Goal: Task Accomplishment & Management: Use online tool/utility

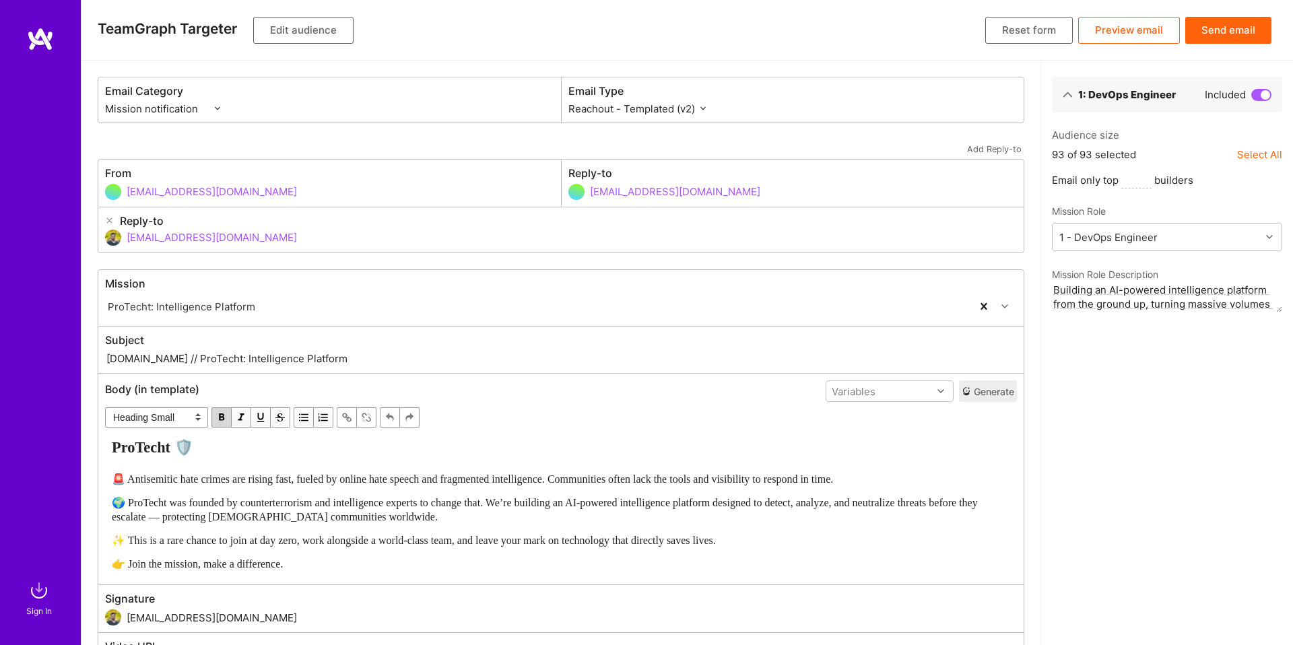
select select "rich-reachout-v2"
select select "header-three"
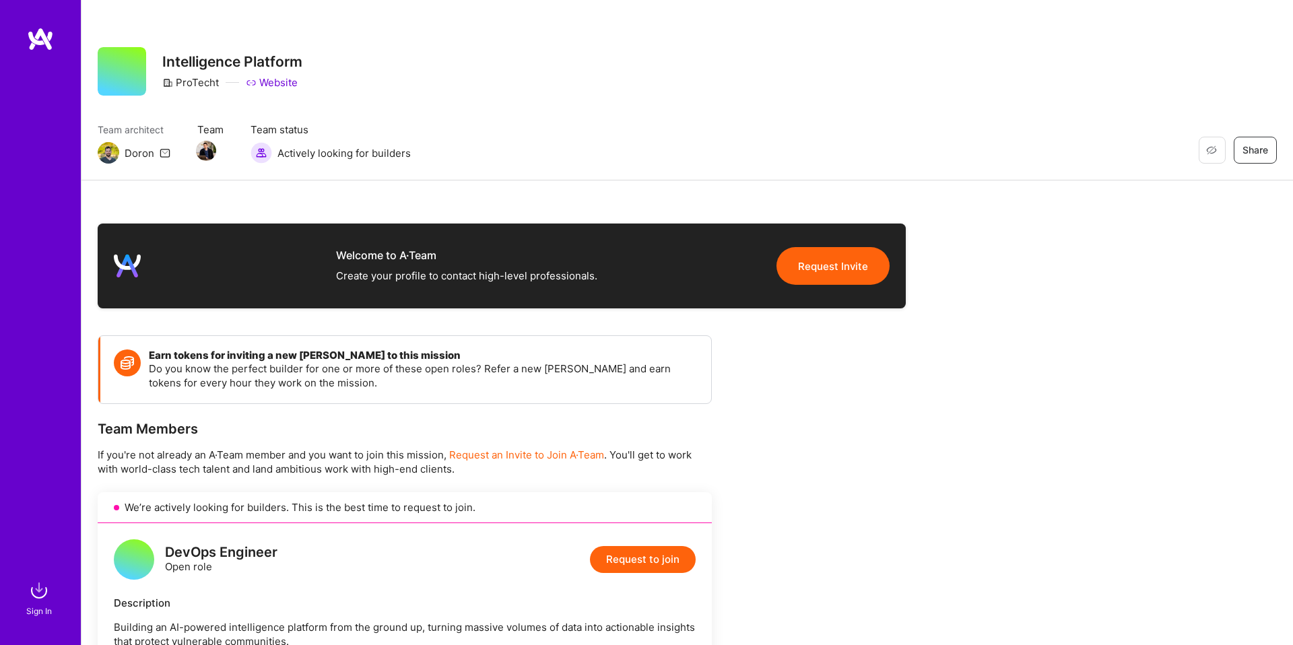
click at [808, 93] on div "Restore Not Interested Share Intelligence Platform ProTecht Website" at bounding box center [688, 71] width 1180 height 49
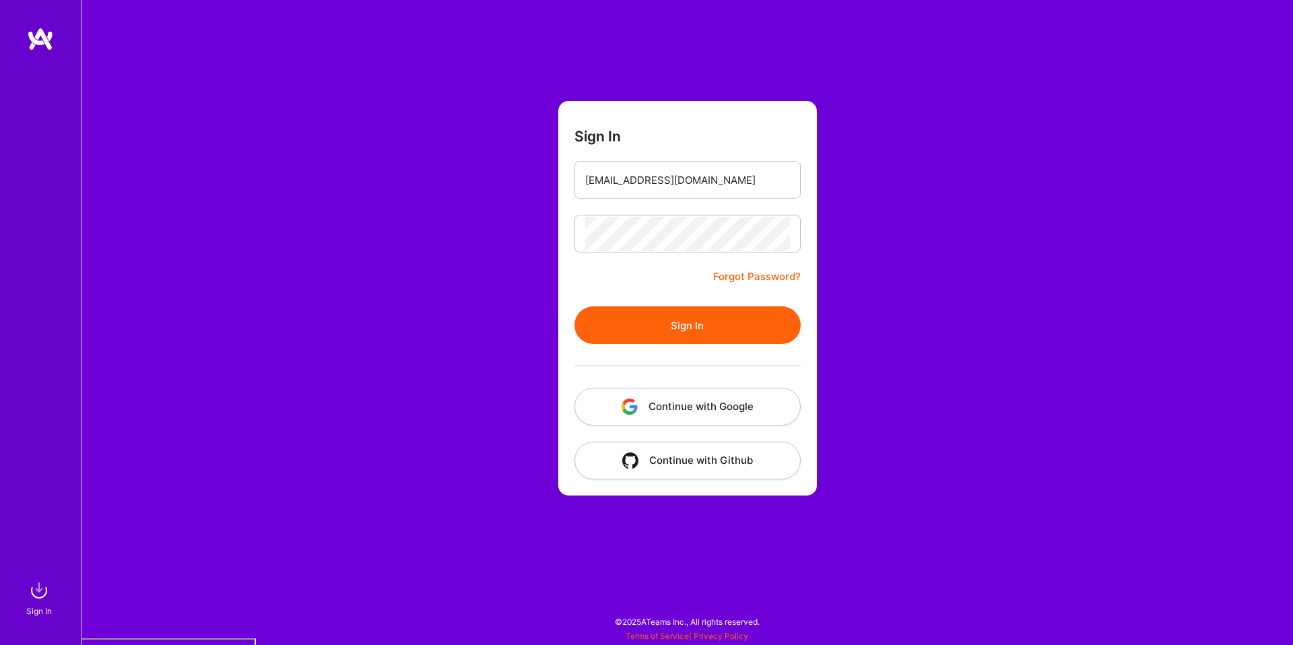
click at [680, 411] on button "Continue with Google" at bounding box center [688, 407] width 226 height 38
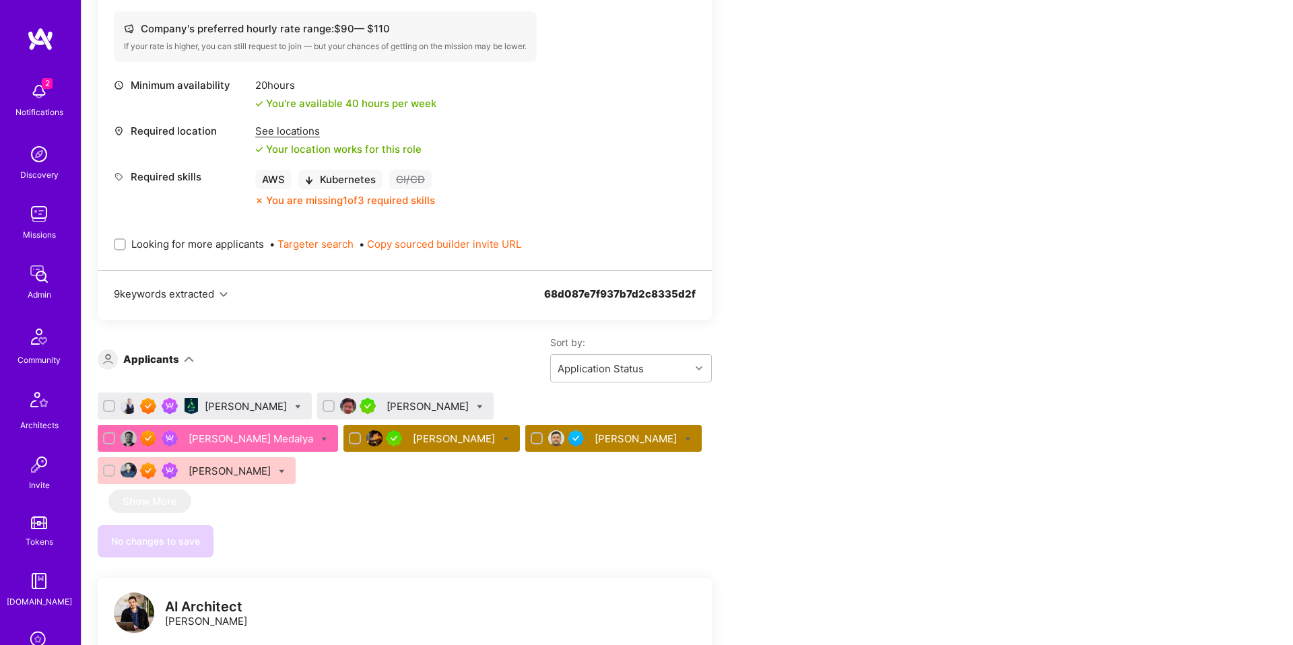
scroll to position [588, 0]
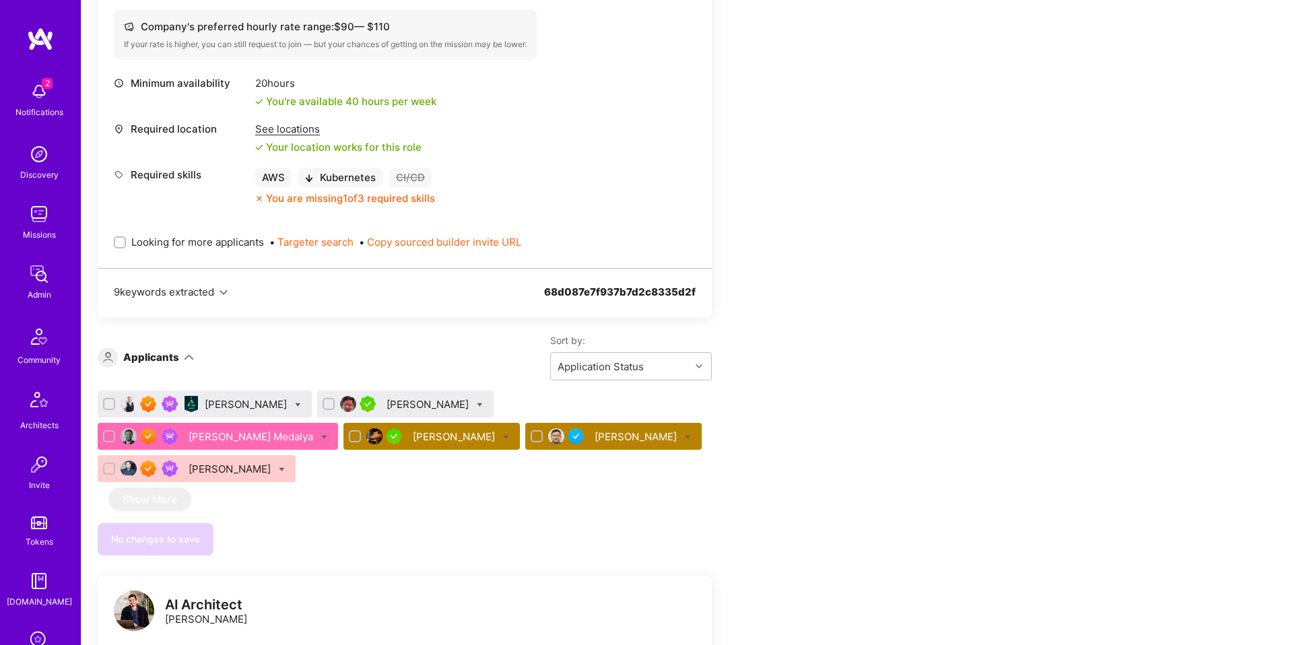
click at [252, 403] on div "Sean OBrien" at bounding box center [247, 404] width 85 height 14
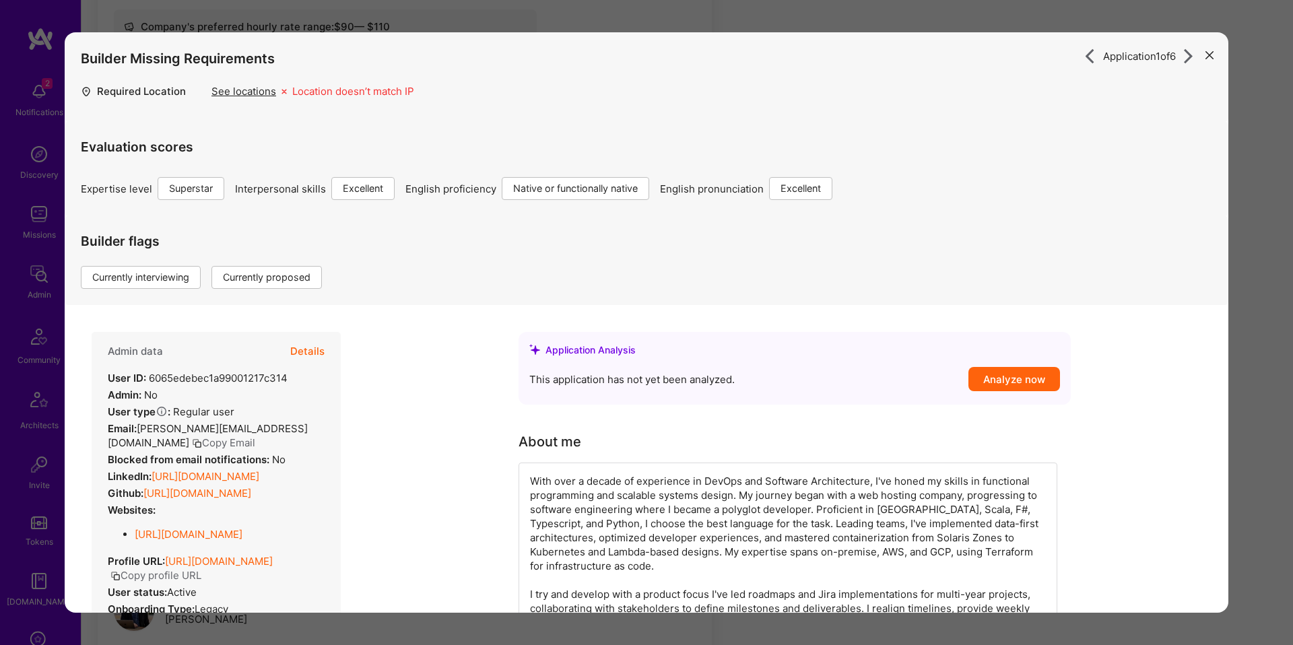
click at [323, 350] on button "Details" at bounding box center [307, 351] width 34 height 39
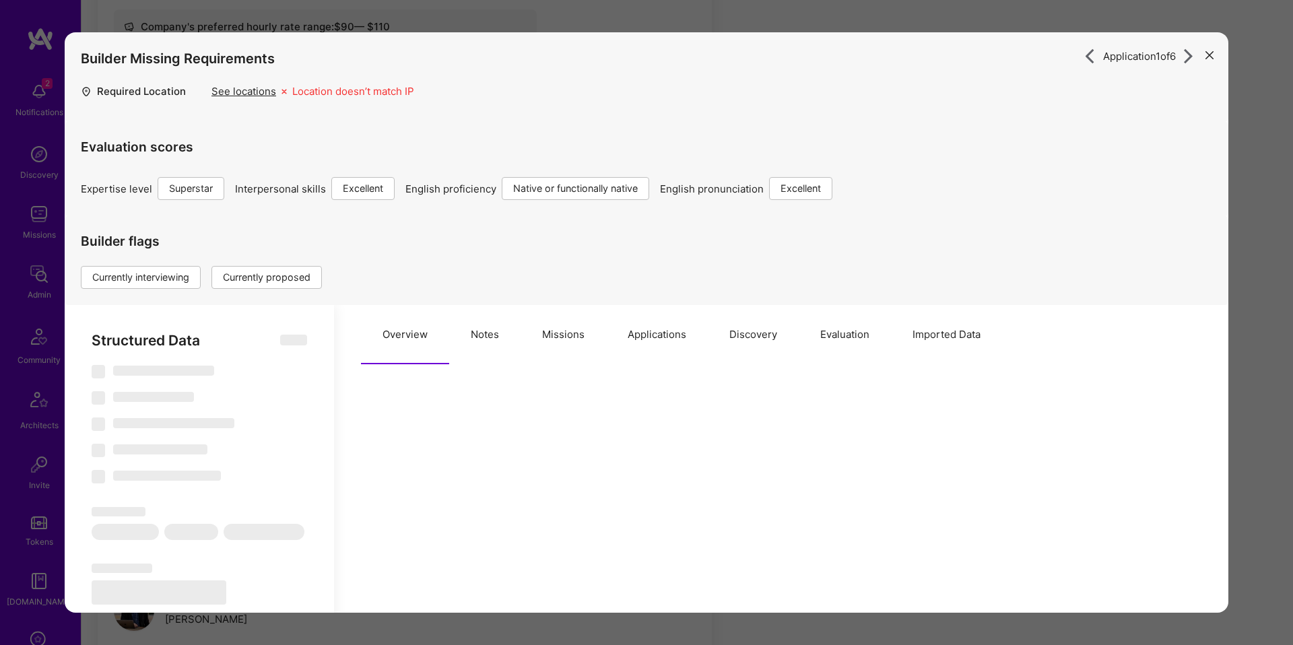
click at [565, 340] on button "Missions" at bounding box center [564, 334] width 86 height 59
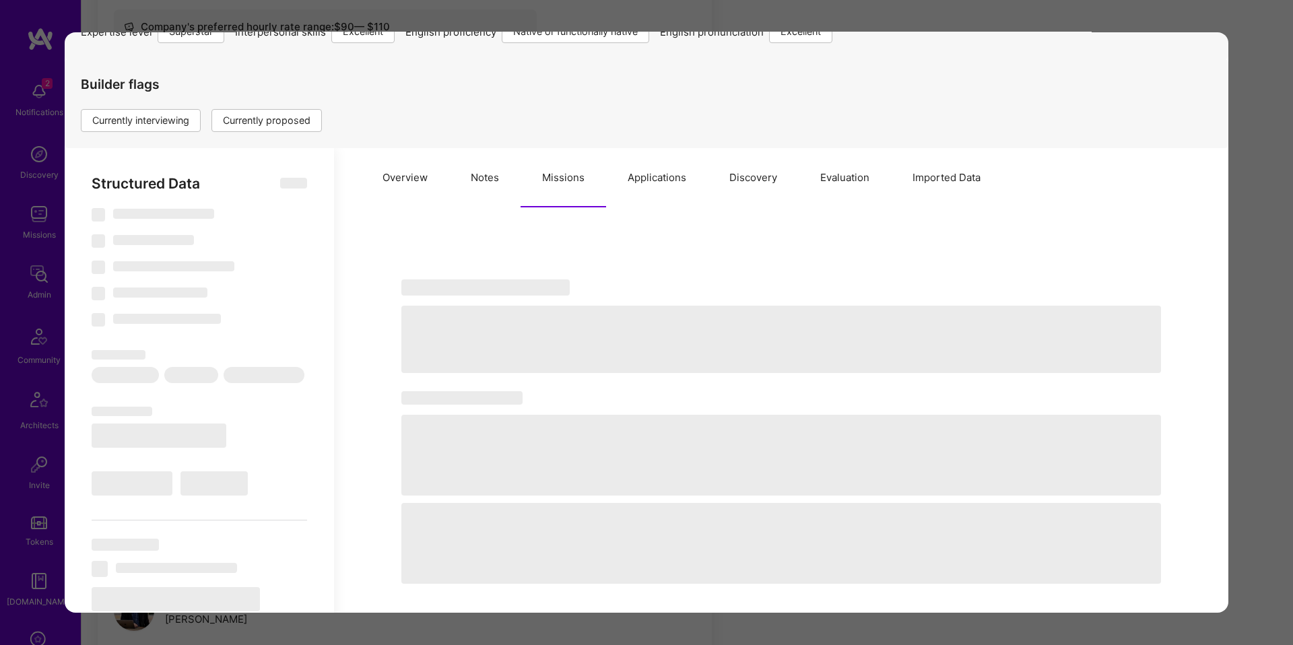
scroll to position [159, 0]
select select "Right Now"
select select "7"
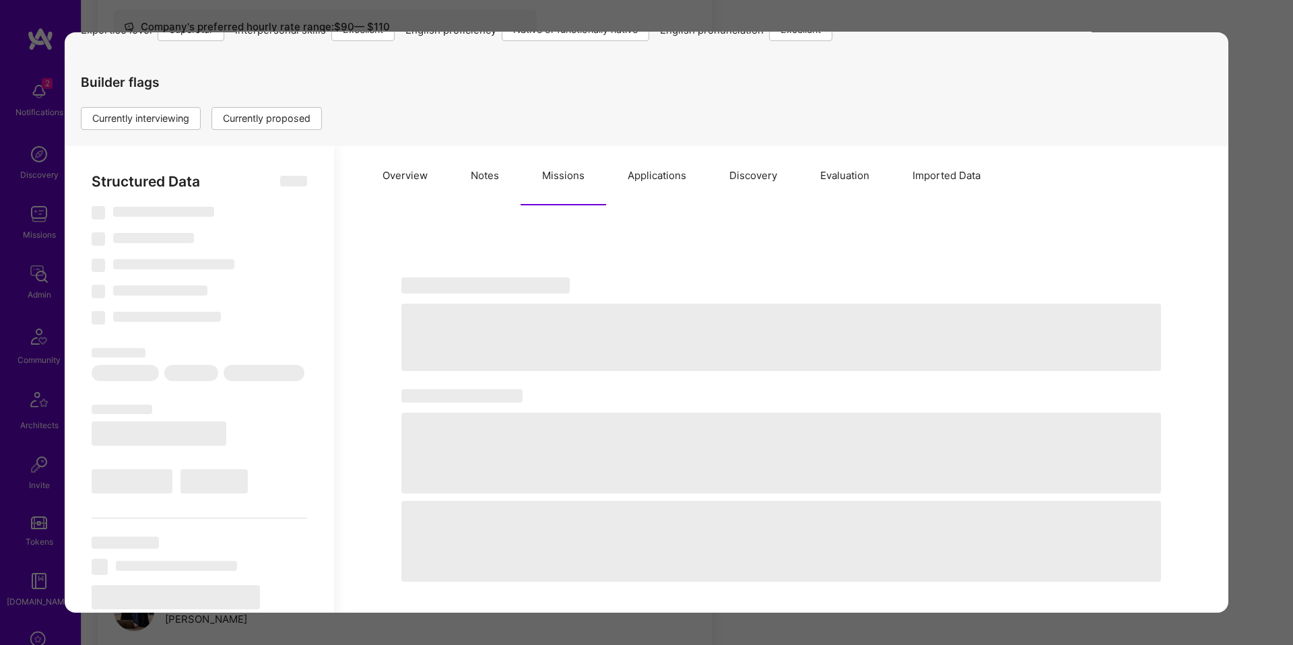
select select "7"
select select "US"
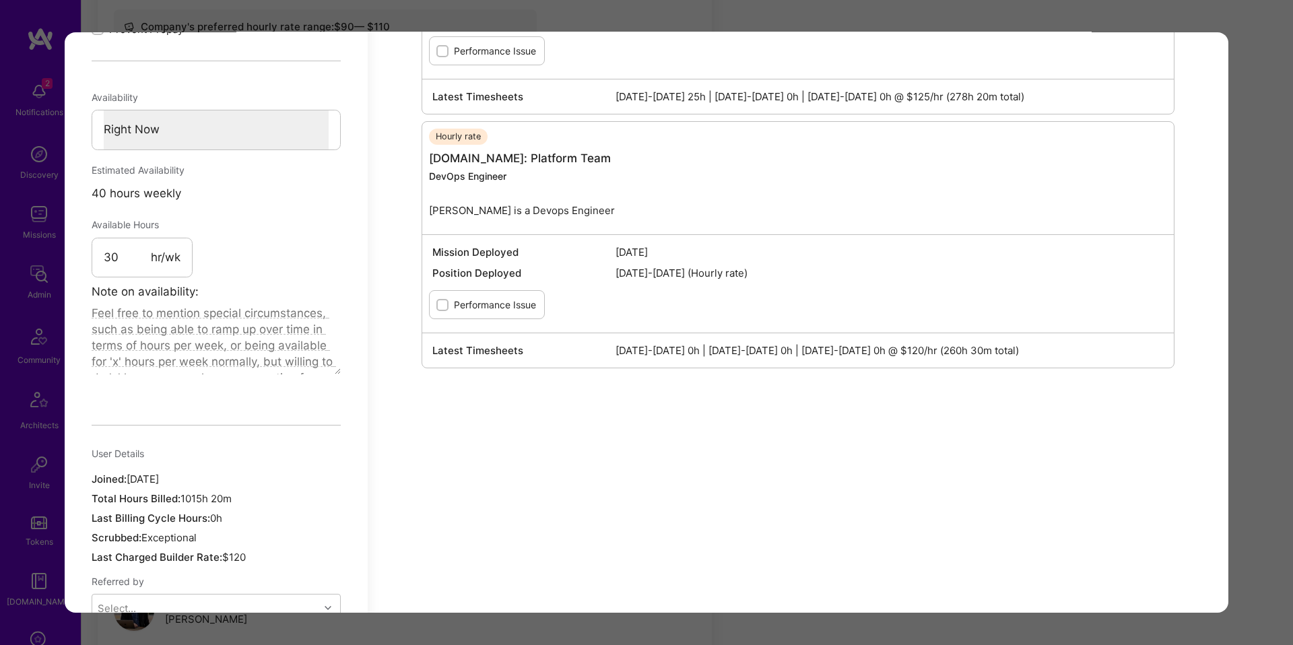
scroll to position [948, 0]
click at [1248, 362] on div "Application 1 of 6 Builder Missing Requirements Required Location See locations…" at bounding box center [646, 322] width 1293 height 645
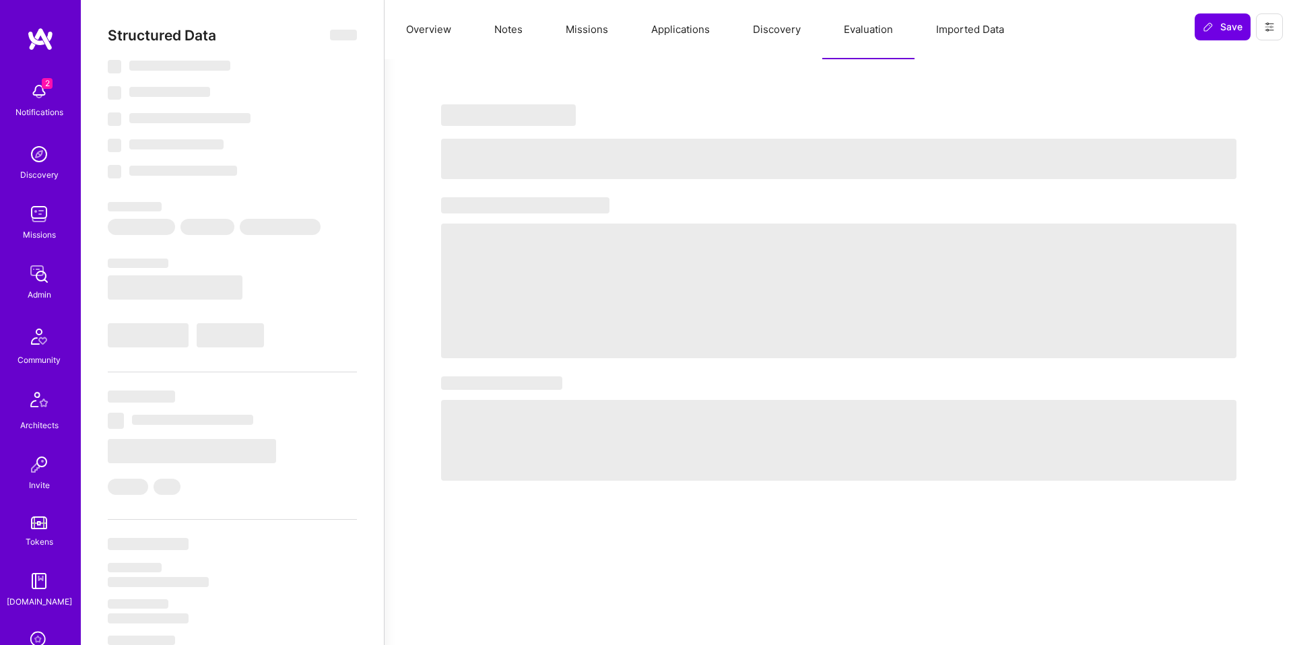
select select "Right Now"
select select "5"
select select "7"
select select "6"
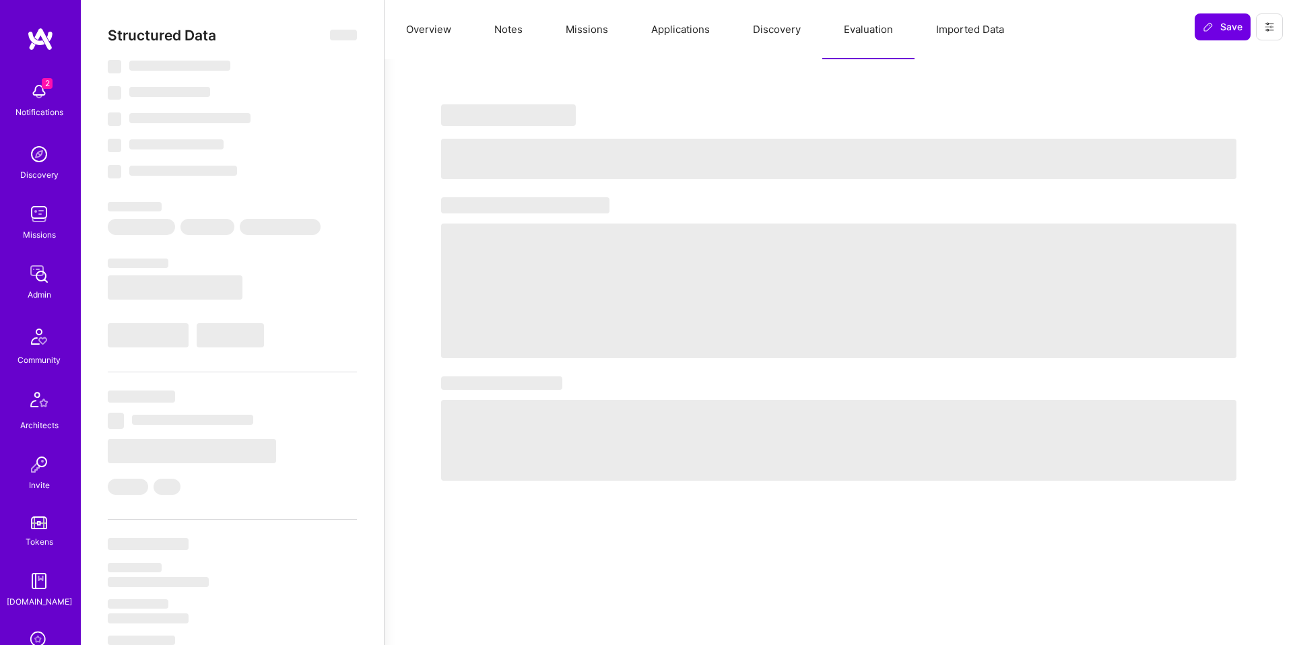
select select "RS"
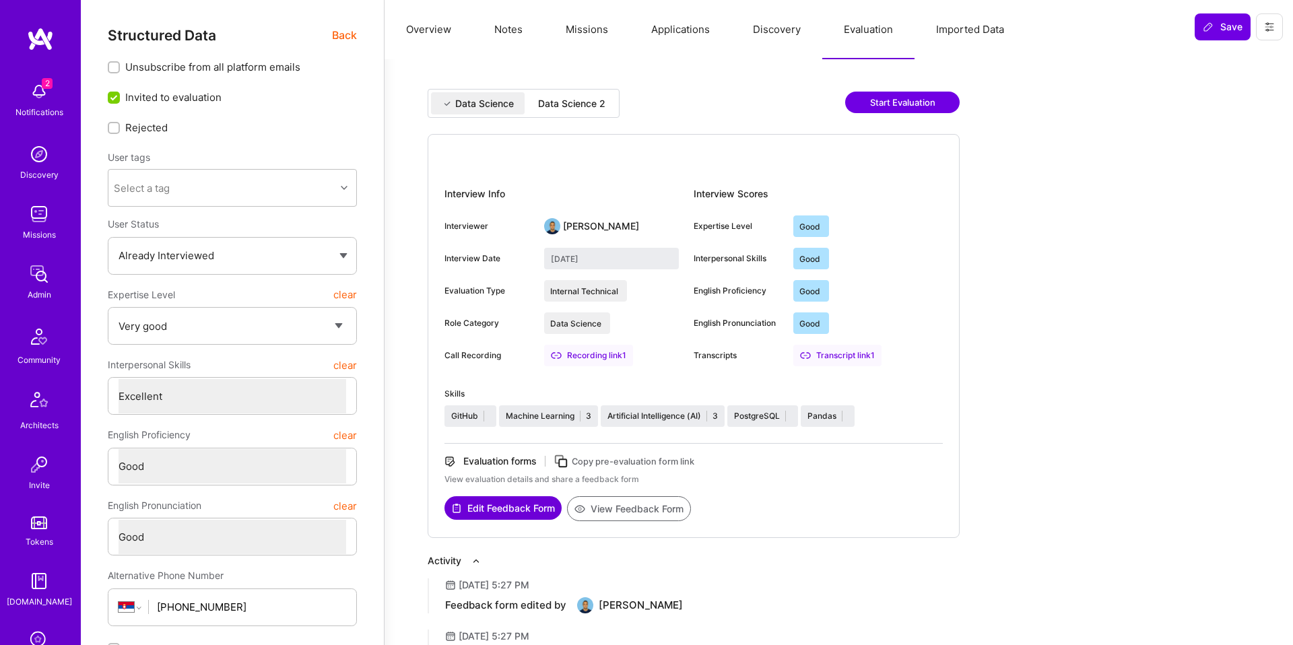
click at [572, 100] on div "Data Science 2" at bounding box center [571, 103] width 67 height 13
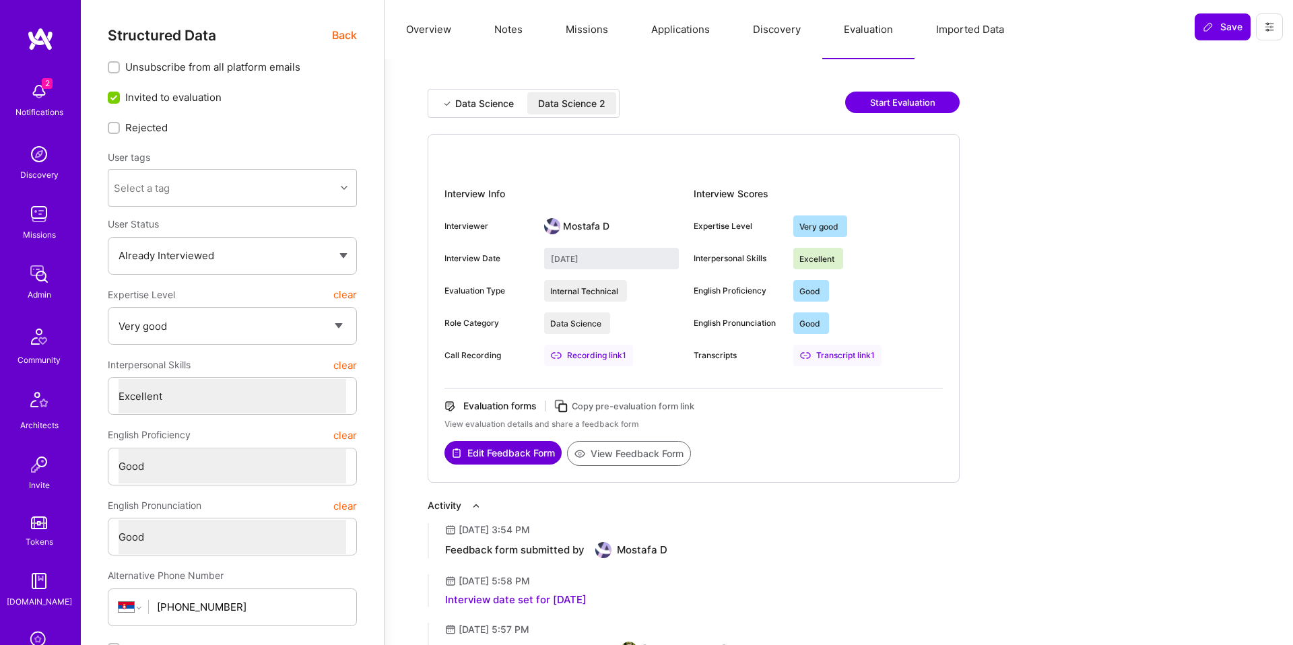
click at [504, 97] on div "Data Science" at bounding box center [484, 103] width 59 height 13
type input "June 5, 2023"
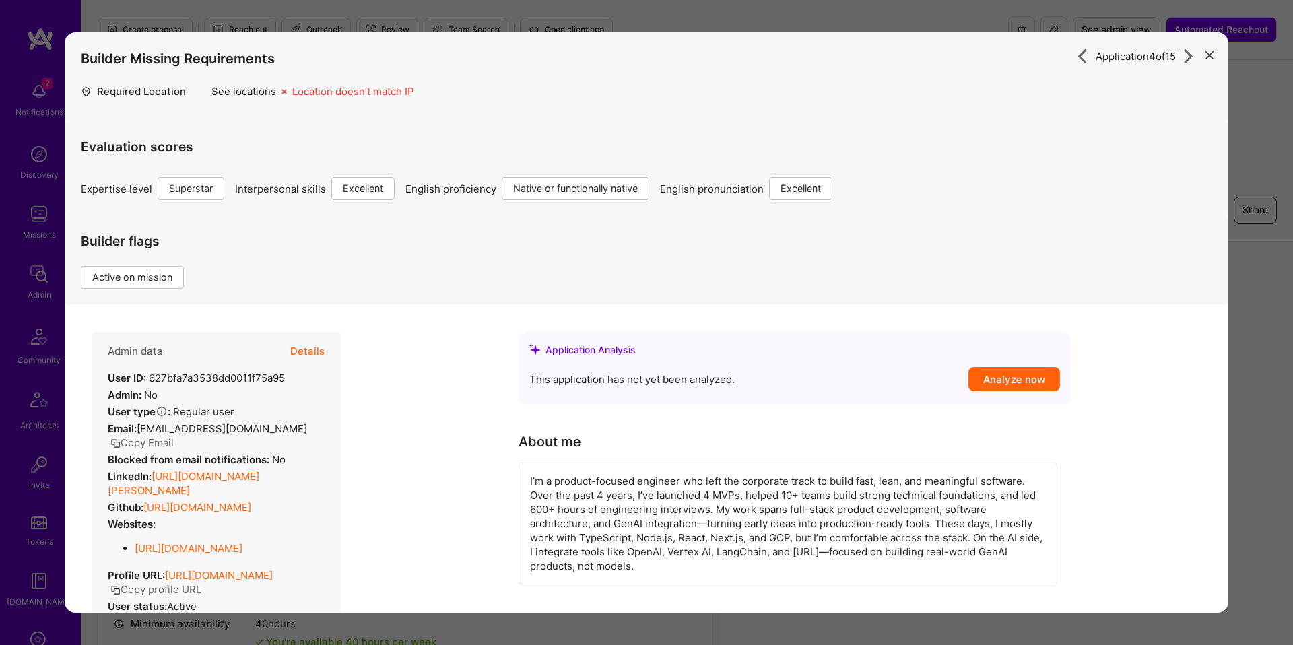
click at [317, 348] on button "Details" at bounding box center [307, 351] width 34 height 39
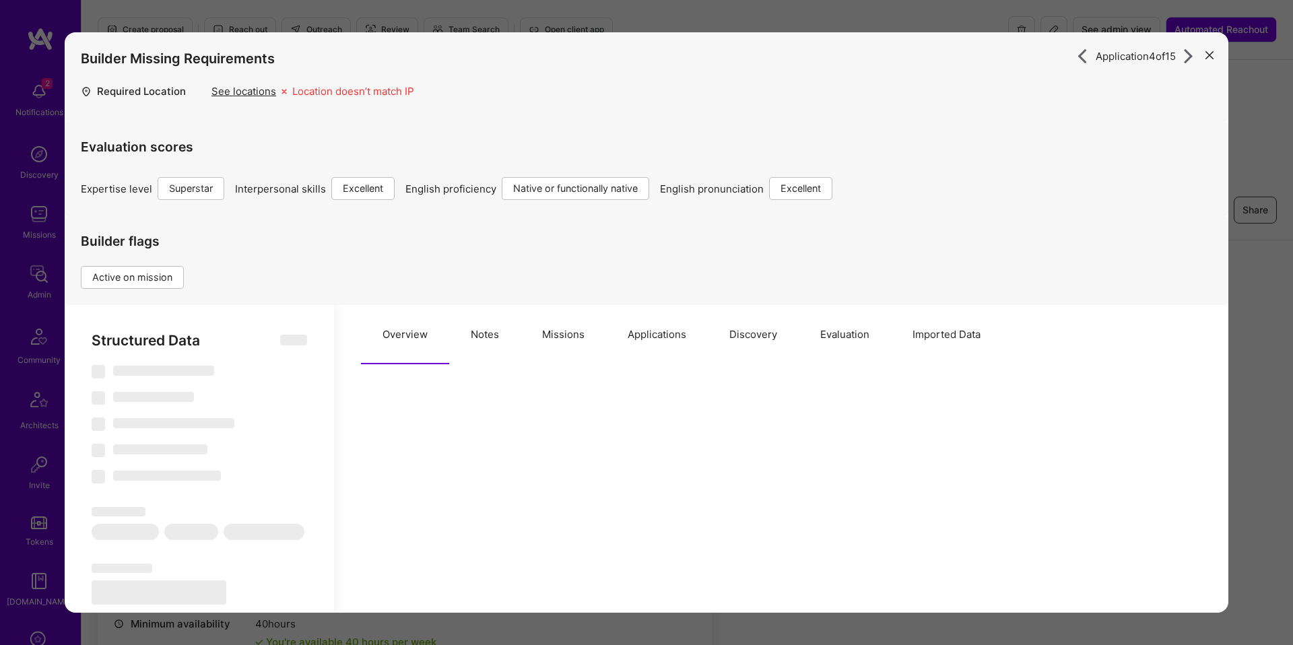
click at [601, 338] on button "Missions" at bounding box center [564, 334] width 86 height 59
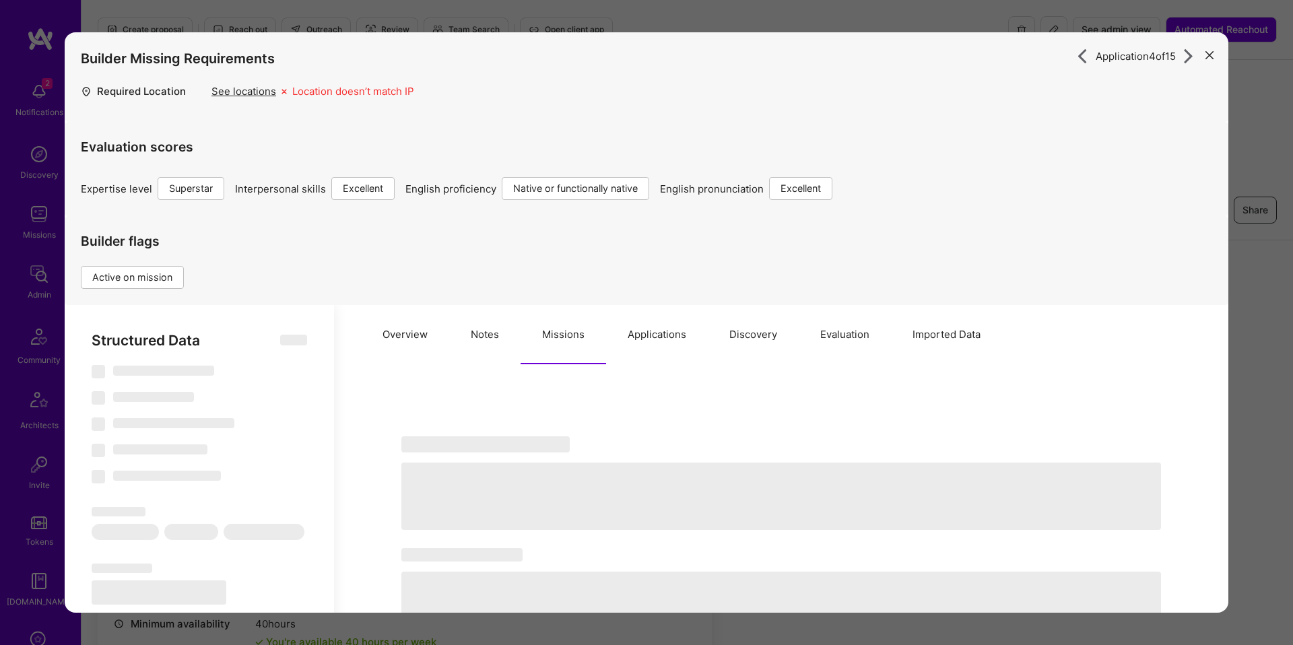
select select "Right Now"
select select "7"
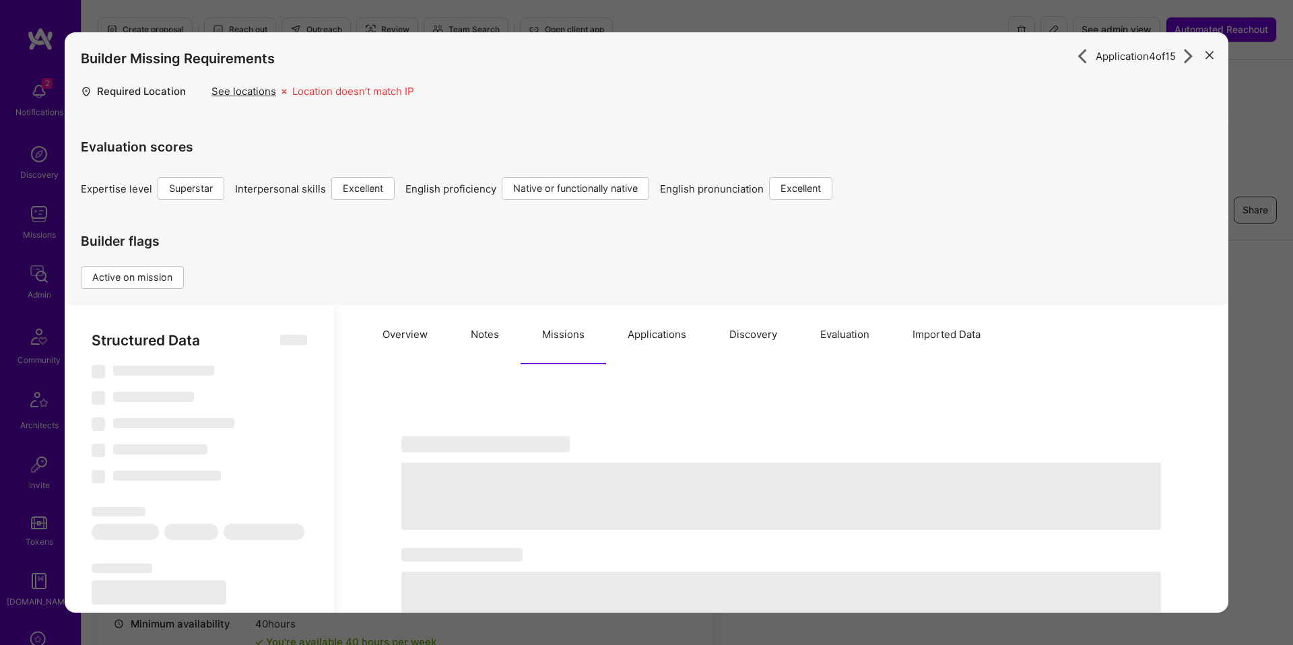
select select "CA"
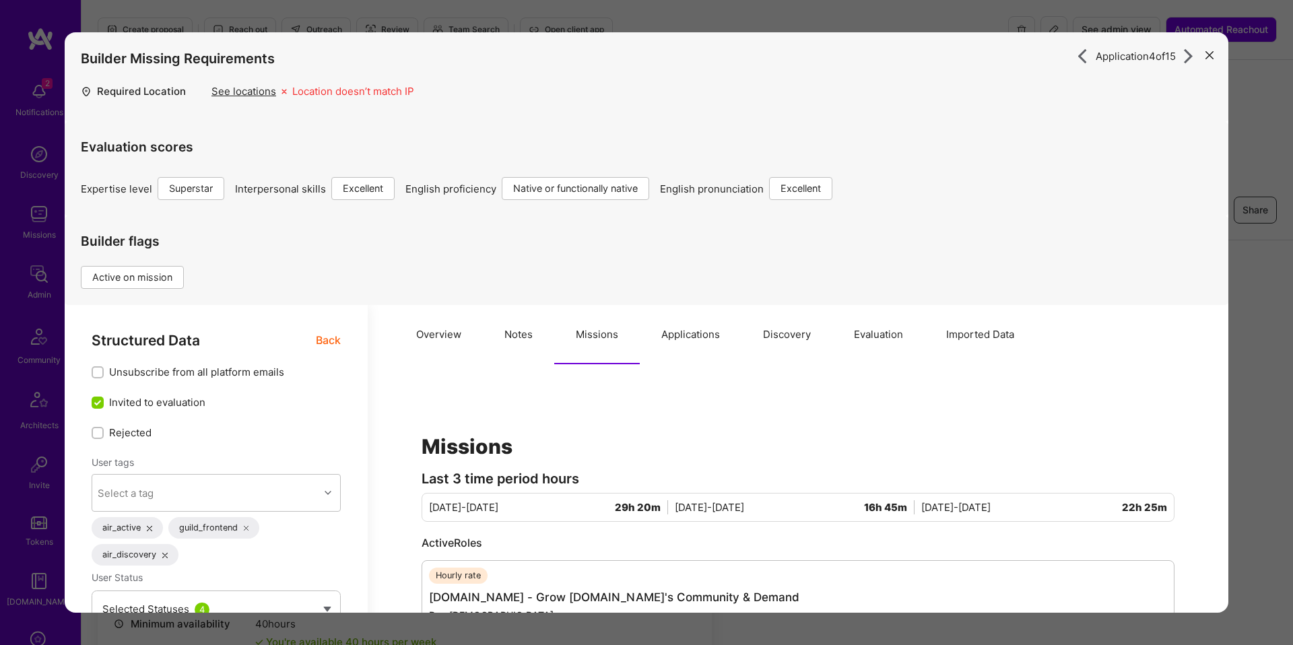
click at [701, 336] on button "Applications" at bounding box center [691, 334] width 102 height 59
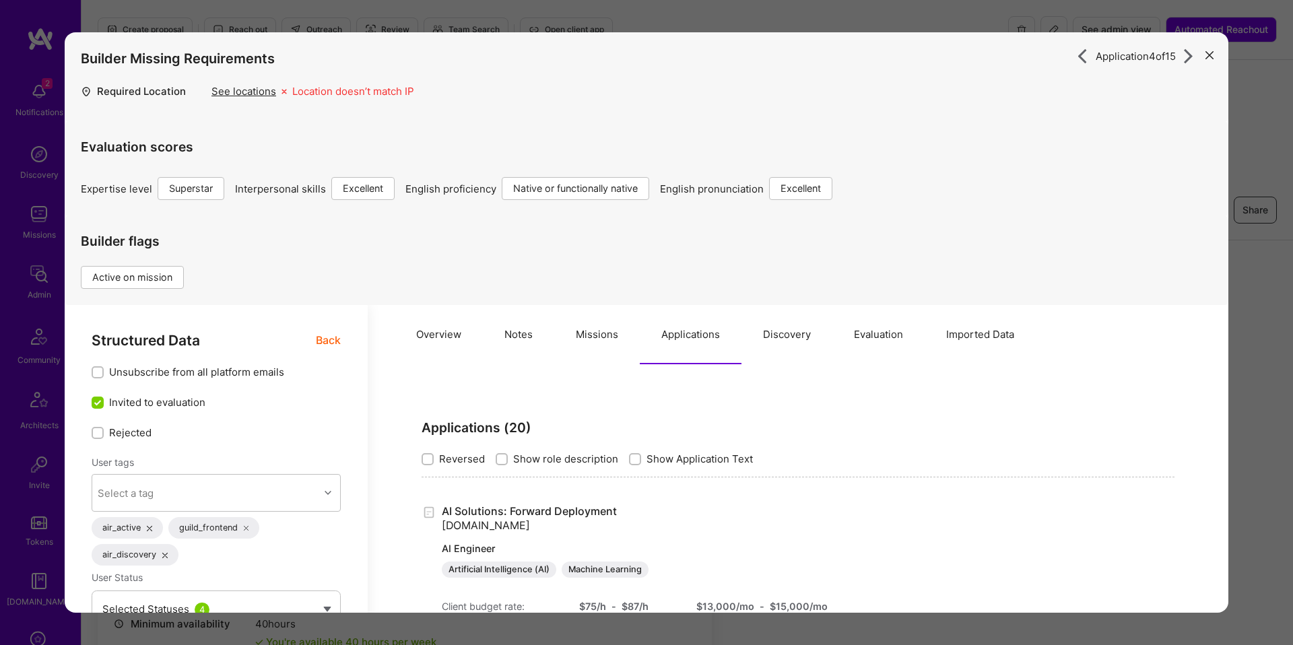
click at [470, 338] on button "Overview" at bounding box center [439, 334] width 88 height 59
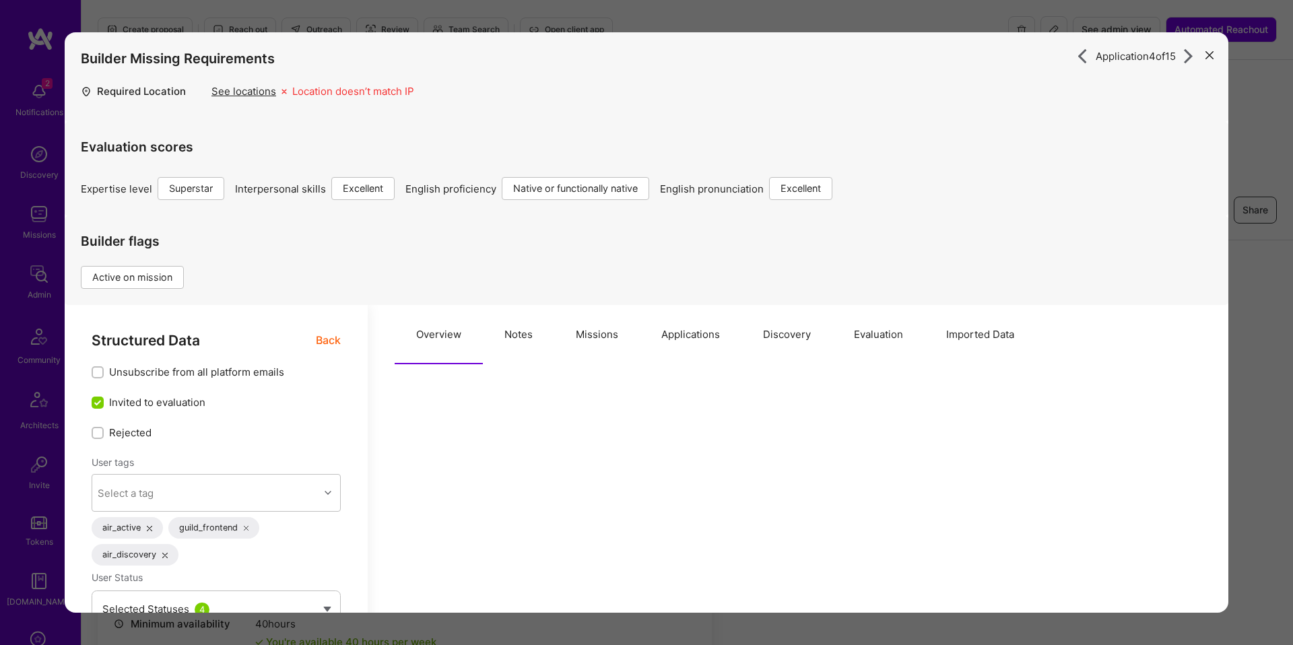
click at [28, 259] on div "Application 4 of 15 Builder Missing Requirements Required Location See location…" at bounding box center [646, 322] width 1293 height 645
